Goal: Information Seeking & Learning: Learn about a topic

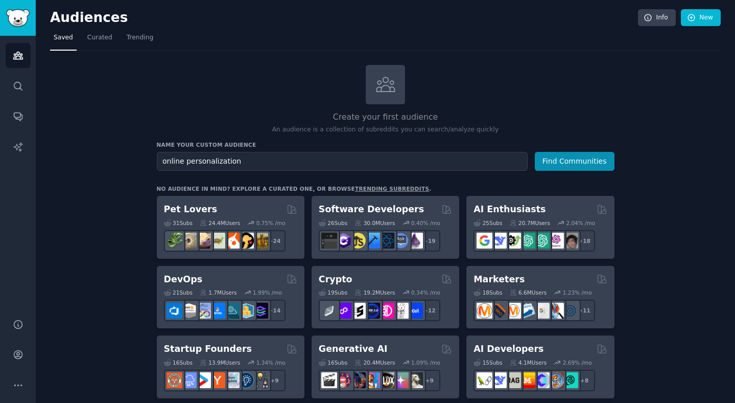
type input "online personalization"
click at [565, 164] on button "Find Communities" at bounding box center [575, 161] width 80 height 19
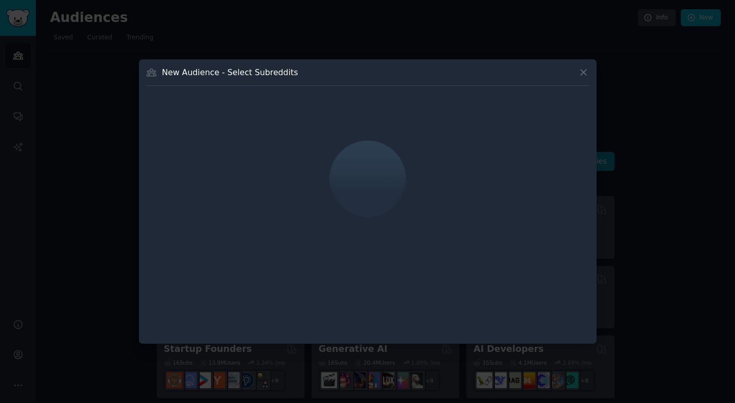
click at [580, 71] on icon at bounding box center [583, 72] width 11 height 11
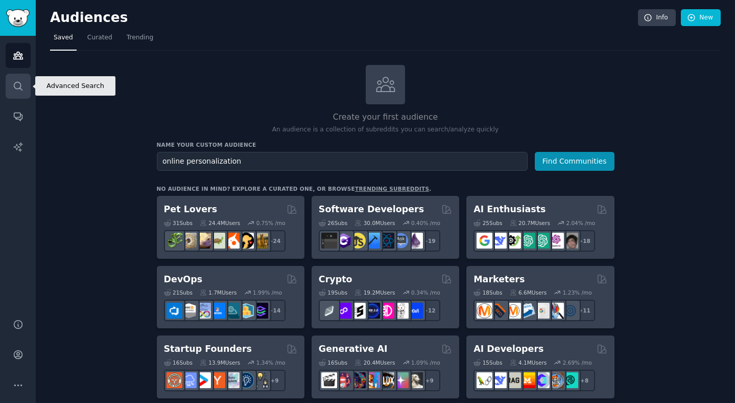
click at [19, 90] on icon "Sidebar" at bounding box center [18, 86] width 11 height 11
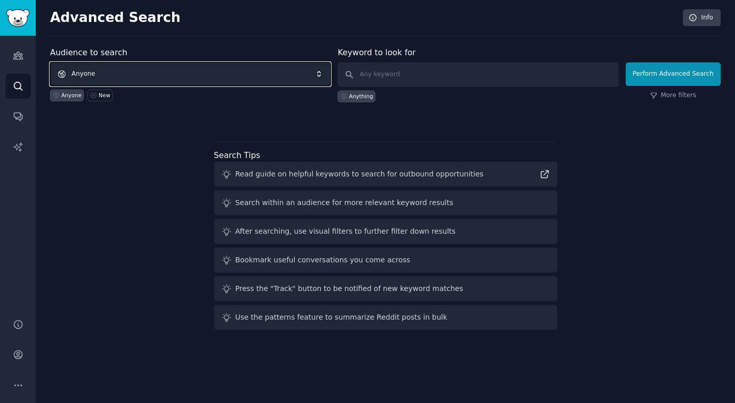
click at [132, 76] on span "Anyone" at bounding box center [190, 74] width 281 height 24
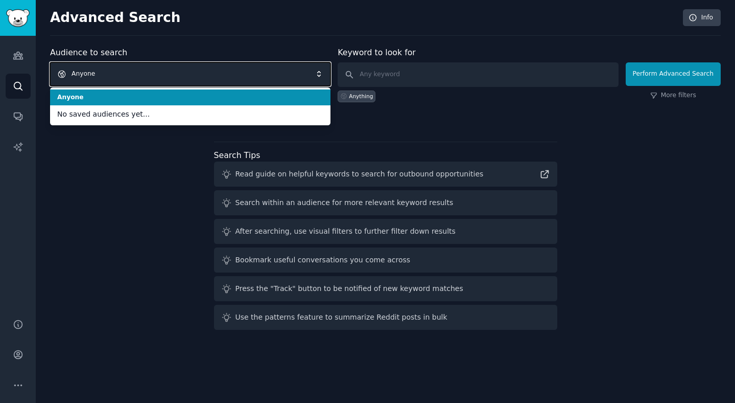
click at [132, 76] on span "Anyone" at bounding box center [190, 74] width 281 height 24
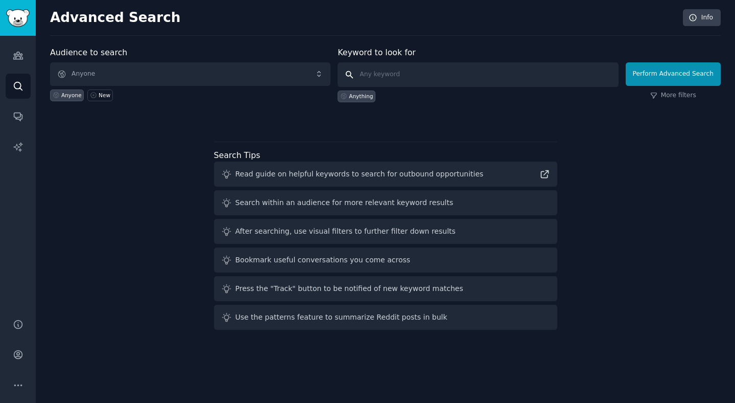
click at [369, 70] on input "text" at bounding box center [478, 74] width 281 height 25
click at [363, 76] on input "Personalization" at bounding box center [478, 74] width 281 height 25
type input "Website Personalization"
click at [668, 71] on button "Perform Advanced Search" at bounding box center [673, 74] width 95 height 24
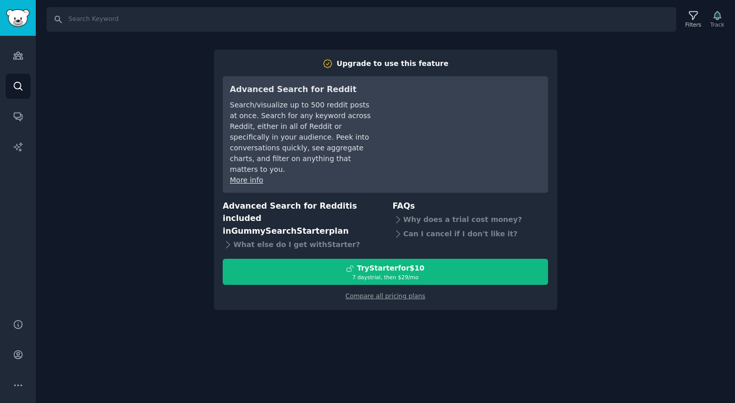
click at [596, 69] on div "Search Filters Track Upgrade to use this feature Advanced Search for Reddit Sea…" at bounding box center [386, 201] width 700 height 403
click at [377, 292] on link "Compare all pricing plans" at bounding box center [385, 295] width 80 height 7
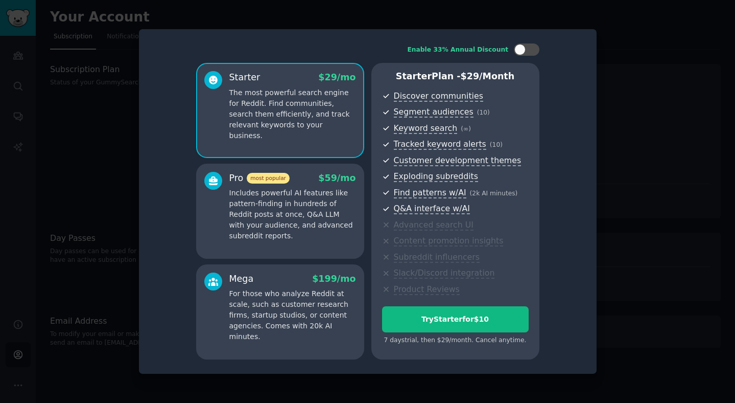
click at [676, 50] on div at bounding box center [367, 201] width 735 height 403
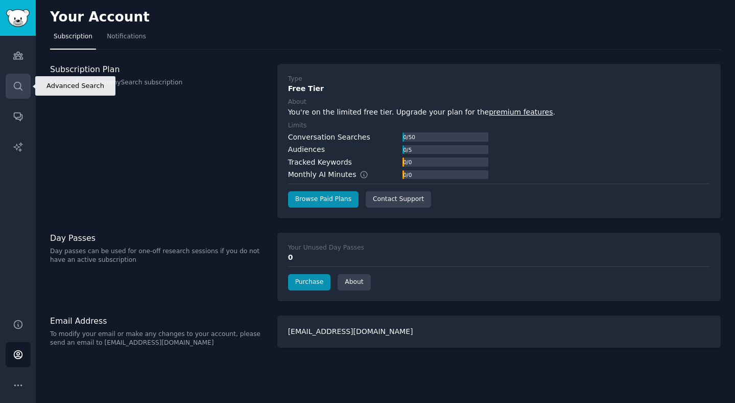
click at [17, 87] on icon "Sidebar" at bounding box center [18, 86] width 11 height 11
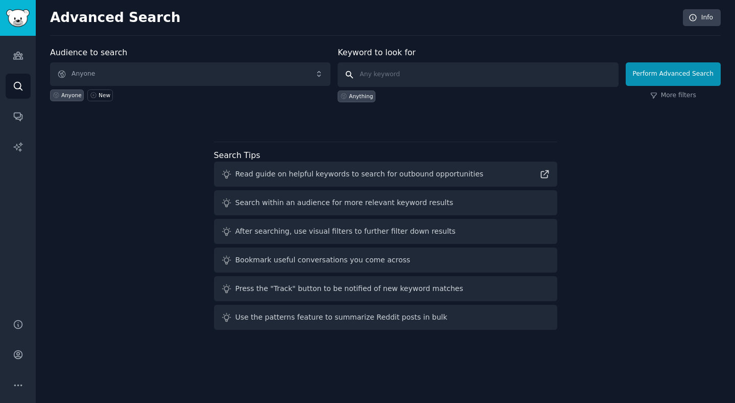
click at [491, 75] on input "text" at bounding box center [478, 74] width 281 height 25
click at [269, 176] on div "Read guide on helpful keywords to search for outbound opportunities" at bounding box center [360, 174] width 248 height 11
click at [424, 76] on input "text" at bounding box center [478, 74] width 281 height 25
type input "personalizaton"
click button "Perform Advanced Search" at bounding box center [673, 74] width 95 height 24
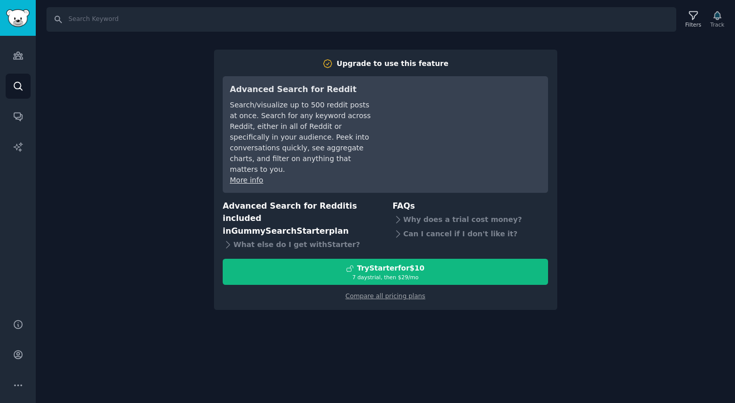
click at [285, 125] on div "Search/visualize up to 500 reddit posts at once. Search for any keyword across …" at bounding box center [302, 137] width 144 height 75
click at [654, 161] on div "Search Filters Track Upgrade to use this feature Advanced Search for Reddit Sea…" at bounding box center [386, 201] width 700 height 403
